Goal: Navigation & Orientation: Understand site structure

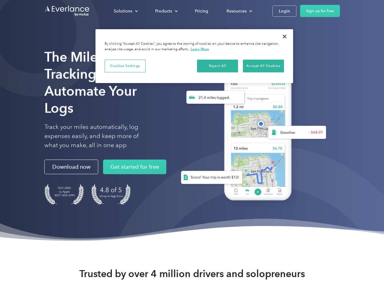
click at [126, 11] on div "Solutions" at bounding box center [123, 11] width 19 height 8
click at [166, 11] on div "Products" at bounding box center [163, 11] width 17 height 8
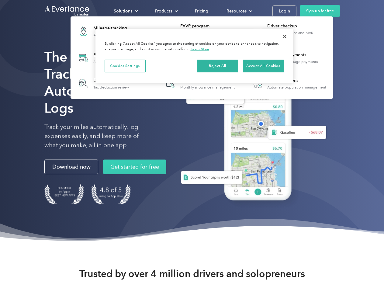
click at [239, 11] on div "Resources" at bounding box center [236, 11] width 20 height 8
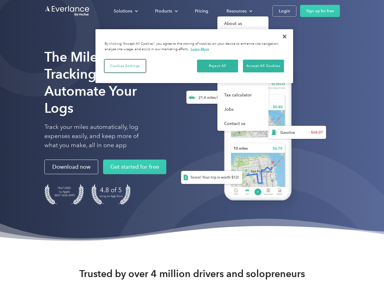
click at [125, 66] on button "Cookies Settings" at bounding box center [125, 66] width 41 height 13
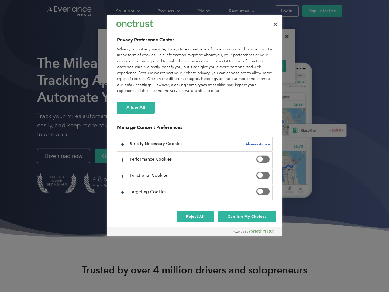
click at [218, 66] on div "When you visit any website, it may store or retrieve information on your browse…" at bounding box center [195, 70] width 156 height 47
click at [263, 66] on div "When you visit any website, it may store or retrieve information on your browse…" at bounding box center [195, 70] width 156 height 47
click at [285, 36] on div at bounding box center [194, 146] width 389 height 292
